Goal: Information Seeking & Learning: Learn about a topic

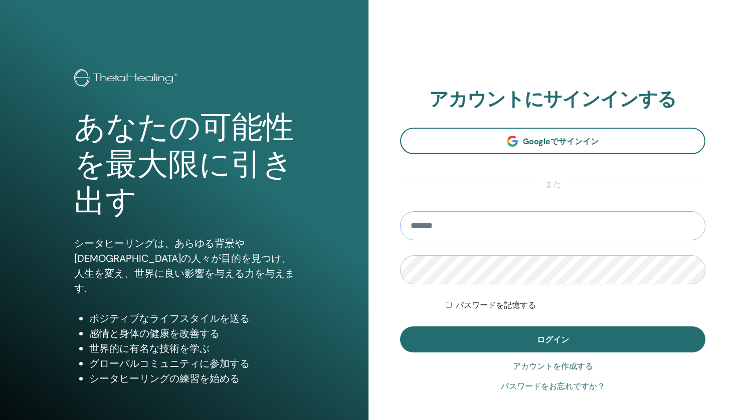
type input "**********"
click at [552, 340] on button "ログイン" at bounding box center [552, 340] width 305 height 26
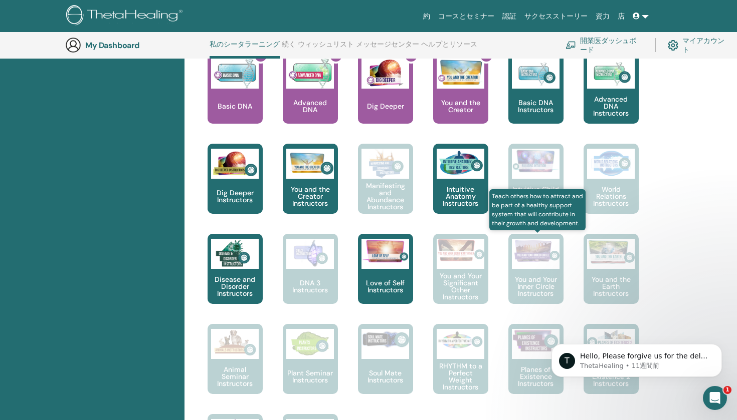
scroll to position [389, 0]
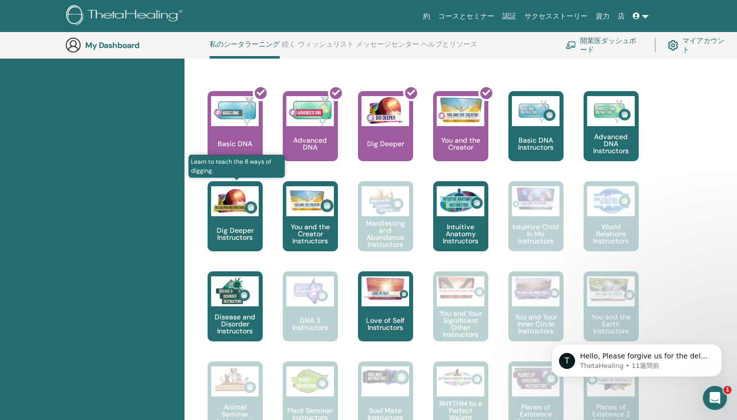
click at [234, 206] on img at bounding box center [235, 201] width 48 height 30
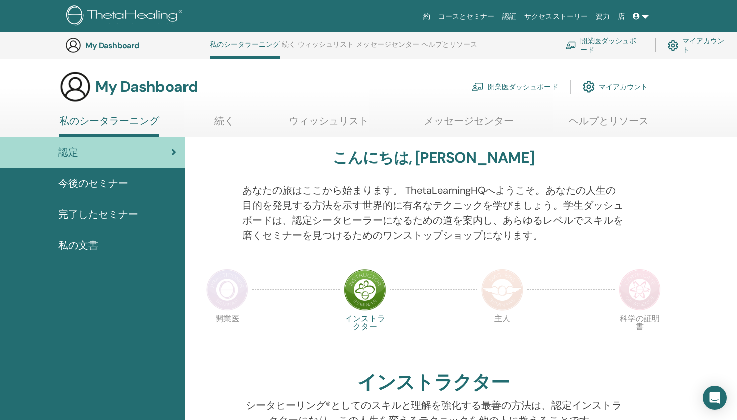
scroll to position [389, 0]
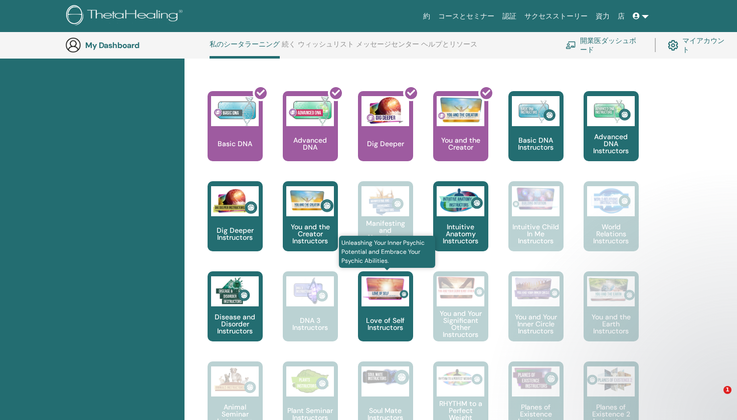
click at [378, 310] on div "Love of Self Instructors" at bounding box center [385, 307] width 55 height 70
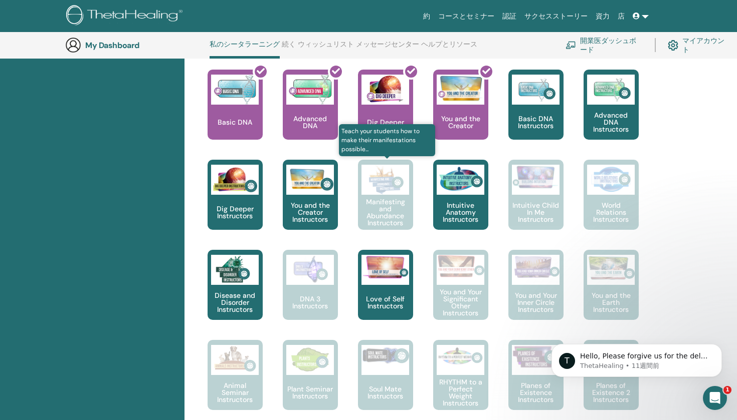
scroll to position [452, 0]
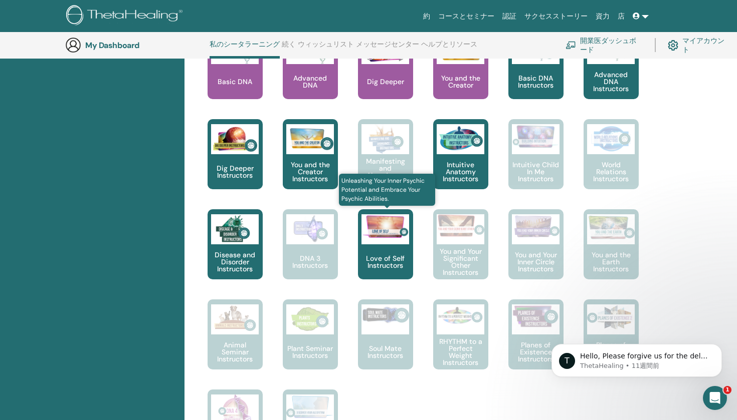
click at [400, 249] on div "Love of Self Instructors" at bounding box center [385, 244] width 55 height 70
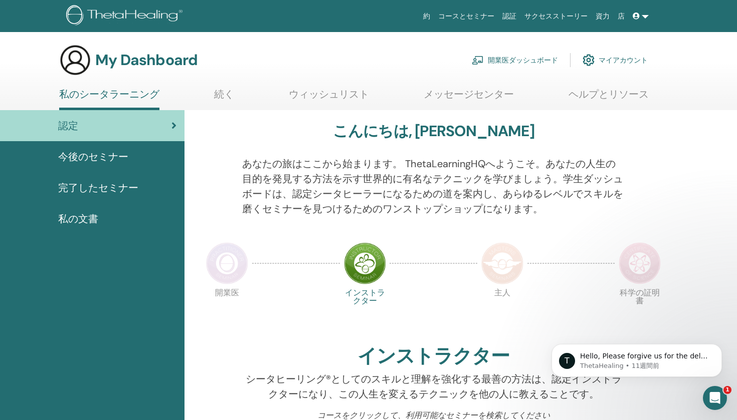
click at [114, 185] on span "完了したセミナー" at bounding box center [98, 187] width 80 height 15
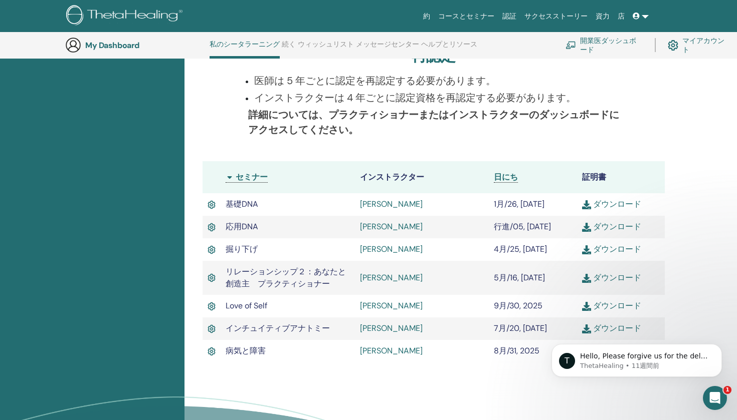
click at [599, 303] on link "ダウンロード" at bounding box center [611, 306] width 59 height 11
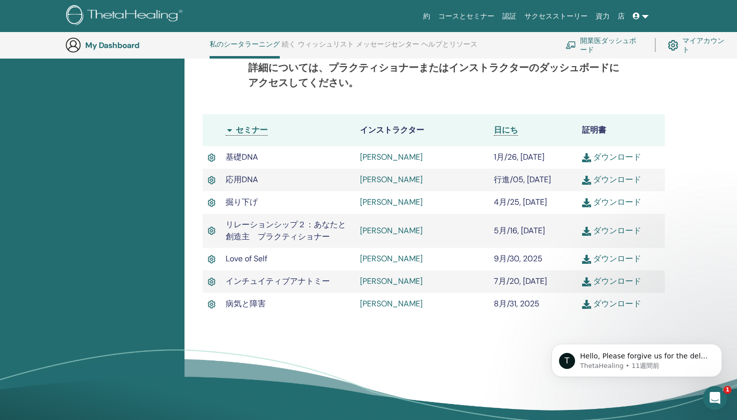
scroll to position [251, 0]
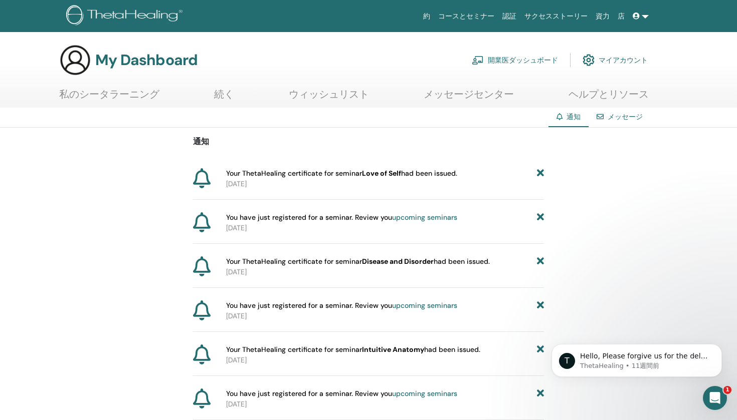
click at [397, 216] on link "upcoming seminars" at bounding box center [424, 217] width 65 height 9
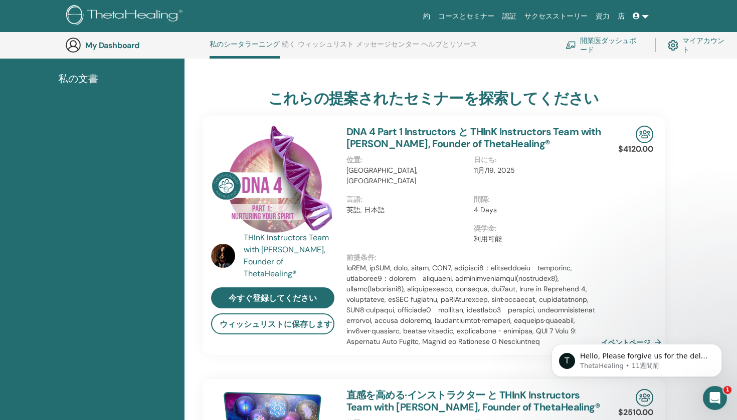
click at [236, 263] on div at bounding box center [226, 256] width 31 height 24
click at [228, 262] on img at bounding box center [223, 256] width 24 height 24
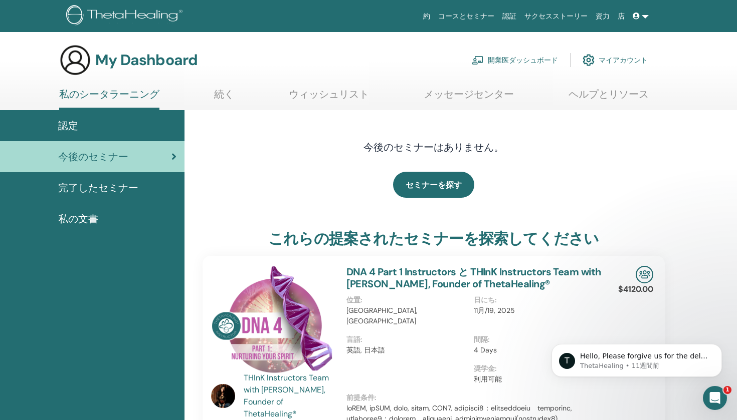
click at [95, 122] on div "認定" at bounding box center [92, 125] width 168 height 15
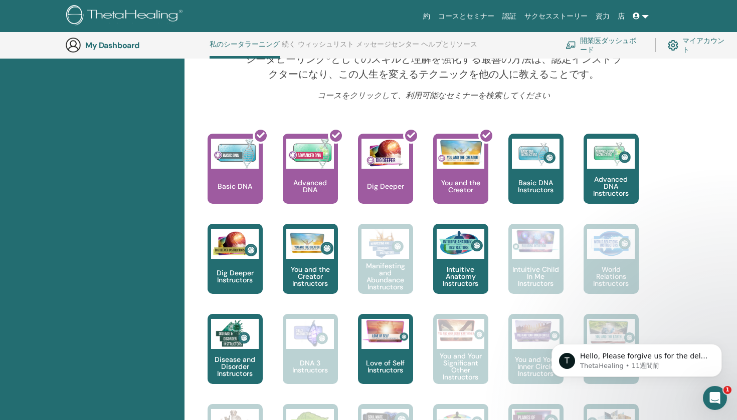
scroll to position [348, 0]
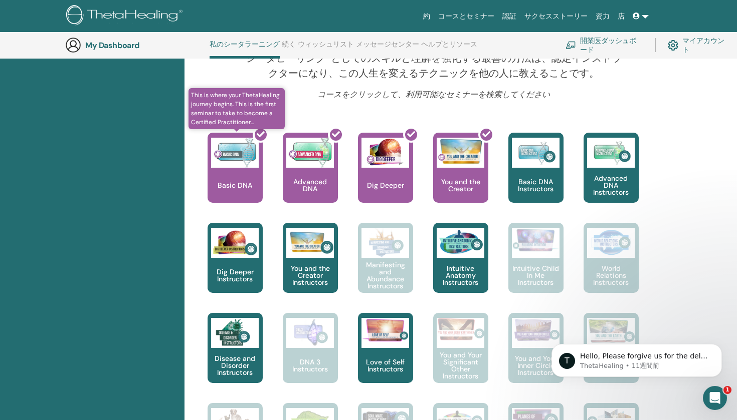
click at [231, 172] on div at bounding box center [240, 172] width 55 height 90
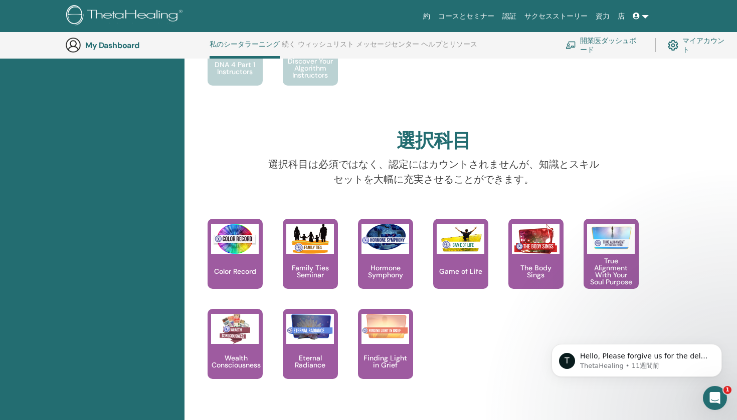
scroll to position [827, 0]
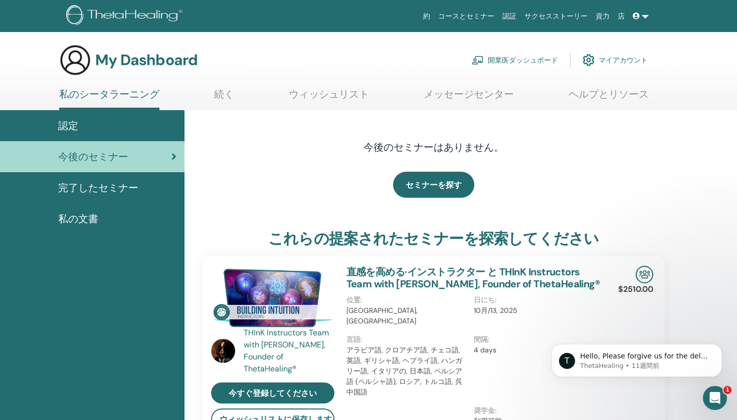
scroll to position [167, 0]
